Goal: Obtain resource: Obtain resource

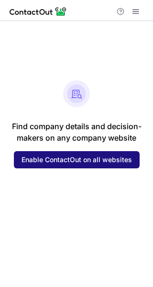
click at [60, 158] on span "Enable ContactOut on all websites" at bounding box center [77, 160] width 110 height 8
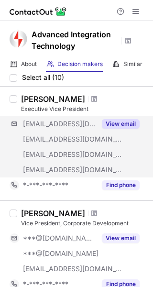
scroll to position [48, 0]
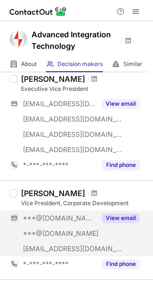
click at [118, 217] on button "View email" at bounding box center [121, 218] width 38 height 10
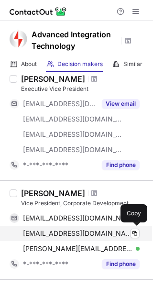
scroll to position [96, 0]
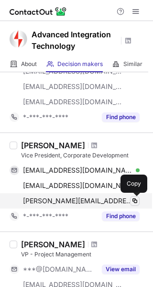
click at [132, 200] on span at bounding box center [135, 201] width 8 height 8
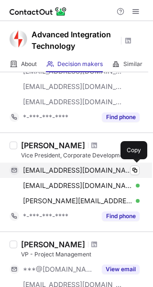
scroll to position [143, 0]
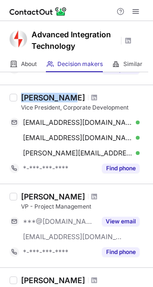
drag, startPoint x: 22, startPoint y: 94, endPoint x: 68, endPoint y: 98, distance: 46.1
click at [68, 98] on div "[PERSON_NAME]" at bounding box center [53, 98] width 64 height 10
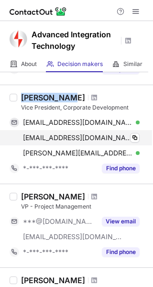
copy div "[PERSON_NAME]"
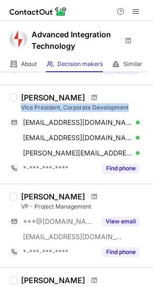
drag, startPoint x: 22, startPoint y: 107, endPoint x: 131, endPoint y: 107, distance: 109.0
click at [131, 107] on div "Vice President, Corporate Development" at bounding box center [84, 107] width 126 height 9
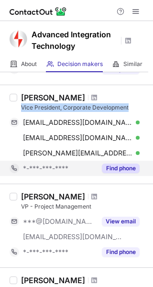
copy div "Vice President, Corporate Development"
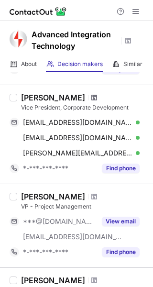
click at [91, 97] on span at bounding box center [94, 98] width 6 height 8
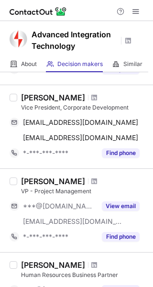
scroll to position [191, 0]
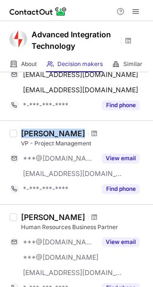
drag, startPoint x: 22, startPoint y: 130, endPoint x: 76, endPoint y: 130, distance: 54.5
click at [76, 130] on div "[PERSON_NAME]" at bounding box center [84, 134] width 126 height 10
copy div "[PERSON_NAME]"
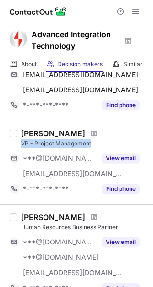
drag, startPoint x: 22, startPoint y: 143, endPoint x: 105, endPoint y: 142, distance: 82.7
click at [105, 142] on div "VP - Project Management" at bounding box center [84, 143] width 126 height 9
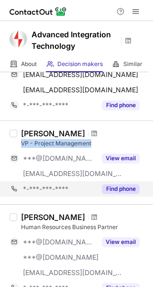
copy div "VP - Project Management"
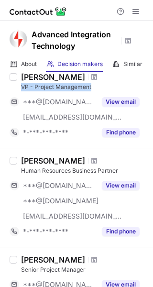
scroll to position [153, 0]
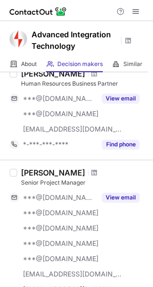
scroll to position [383, 0]
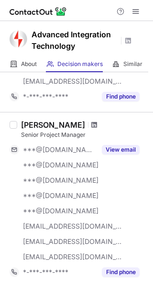
click at [97, 123] on span at bounding box center [94, 125] width 6 height 8
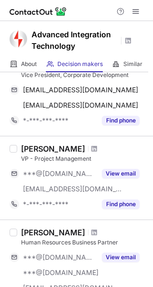
scroll to position [191, 0]
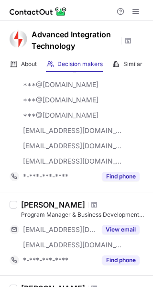
scroll to position [383, 0]
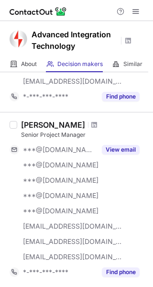
drag, startPoint x: 22, startPoint y: 121, endPoint x: 93, endPoint y: 124, distance: 71.3
click at [85, 124] on div "[PERSON_NAME]" at bounding box center [53, 125] width 64 height 10
copy div "[PERSON_NAME]"
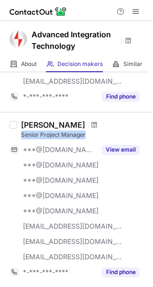
drag, startPoint x: 21, startPoint y: 132, endPoint x: 92, endPoint y: 134, distance: 71.3
click at [92, 134] on div "Senior Project Manager" at bounding box center [84, 135] width 126 height 9
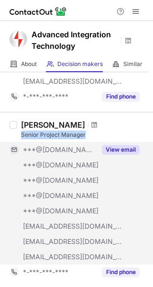
copy div "Senior Project Manager"
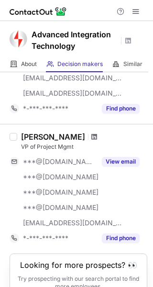
scroll to position [909, 0]
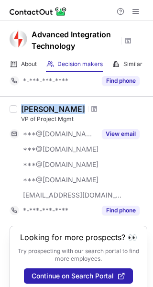
drag, startPoint x: 22, startPoint y: 104, endPoint x: 79, endPoint y: 109, distance: 57.1
click at [79, 109] on div "Jason Mcgahey" at bounding box center [53, 109] width 64 height 10
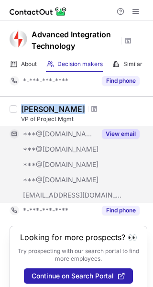
copy div "Jason Mcgahey"
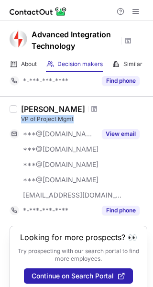
drag, startPoint x: 22, startPoint y: 117, endPoint x: 79, endPoint y: 117, distance: 56.4
click at [79, 117] on div "VP of Project Mgmt" at bounding box center [84, 119] width 126 height 9
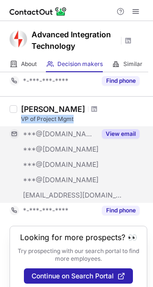
copy div "VP of Project Mgmt"
